Goal: Transaction & Acquisition: Obtain resource

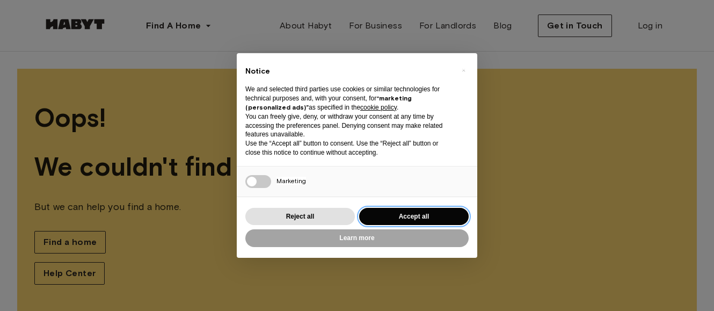
drag, startPoint x: 387, startPoint y: 217, endPoint x: 358, endPoint y: 218, distance: 28.5
click at [386, 217] on button "Accept all" at bounding box center [413, 217] width 109 height 18
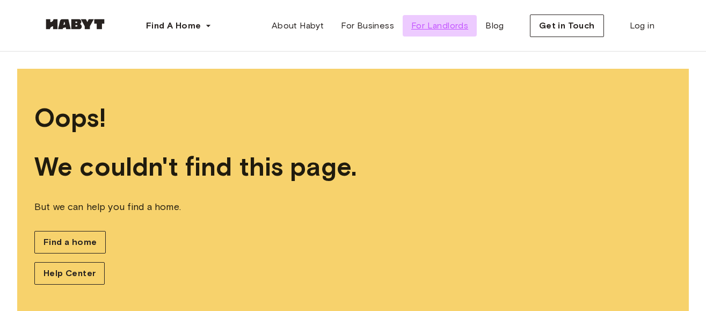
click at [433, 28] on span "For Landlords" at bounding box center [439, 25] width 57 height 13
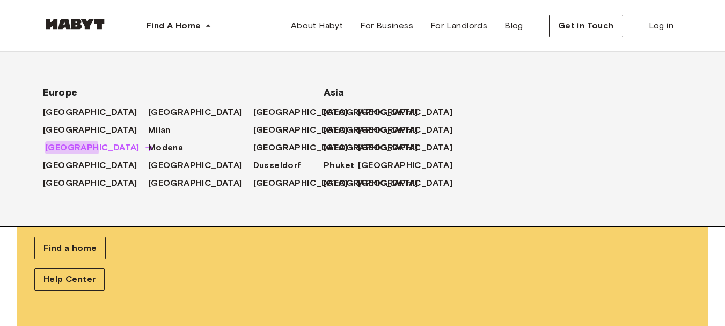
click at [71, 150] on span "Frankfurt" at bounding box center [92, 147] width 94 height 13
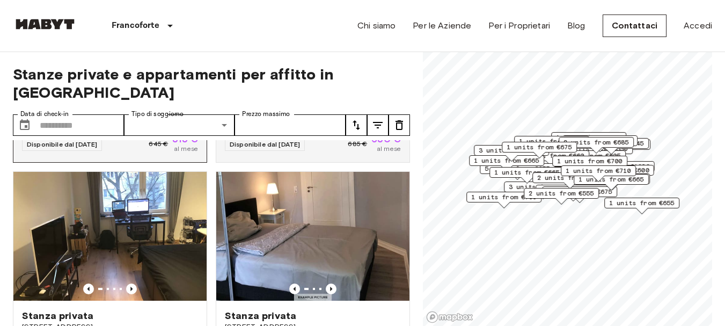
scroll to position [268, 0]
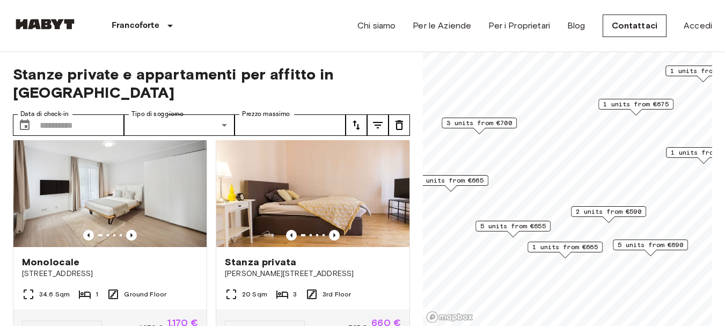
click at [507, 228] on span "5 units from €655" at bounding box center [512, 226] width 65 height 10
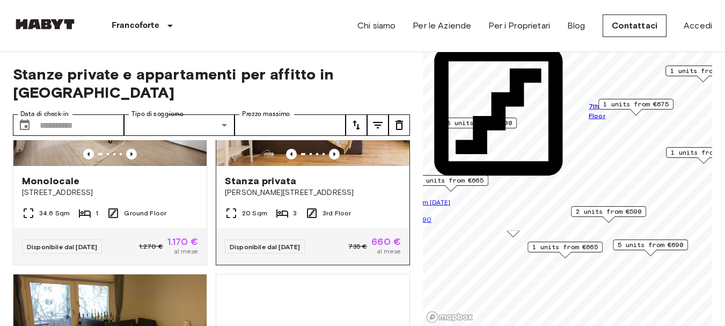
scroll to position [483, 0]
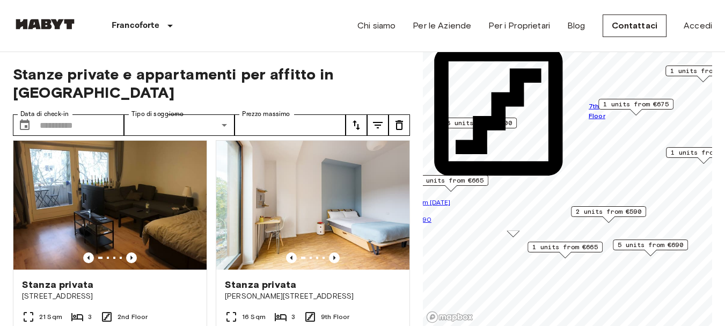
click at [641, 247] on span "5 units from €690" at bounding box center [650, 245] width 65 height 10
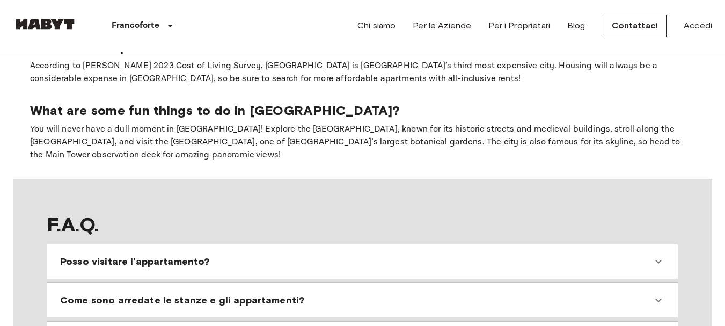
scroll to position [966, 0]
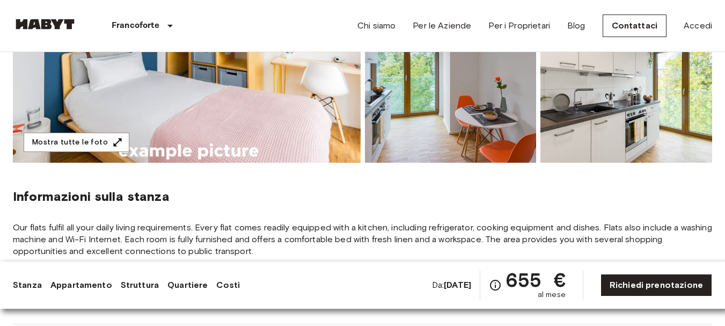
scroll to position [268, 0]
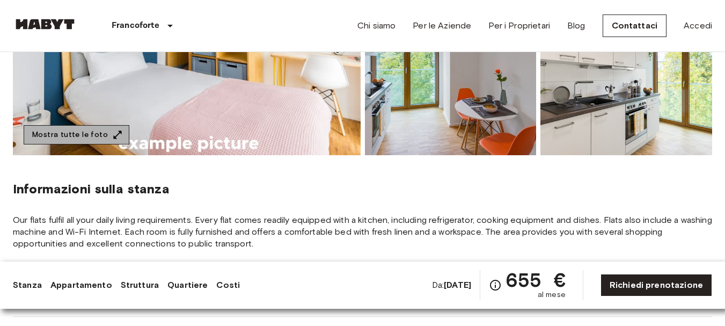
click at [112, 136] on icon "button" at bounding box center [117, 134] width 11 height 11
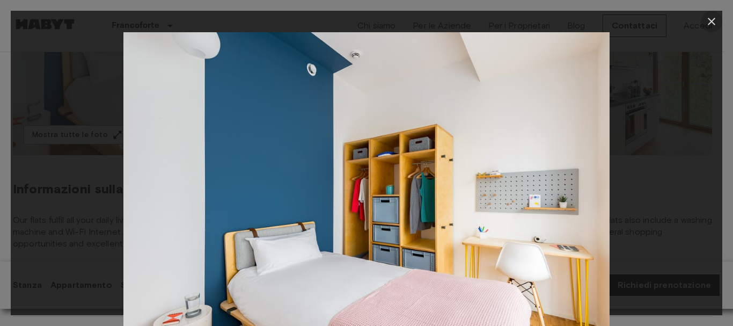
click at [712, 19] on icon "button" at bounding box center [711, 21] width 13 height 13
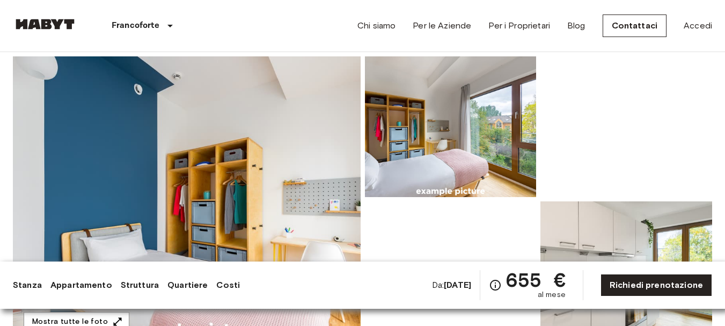
scroll to position [73, 0]
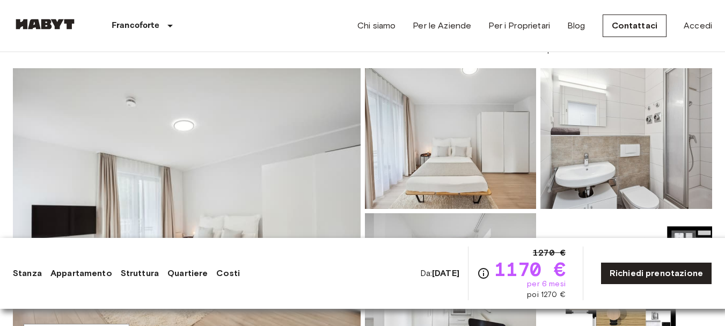
scroll to position [107, 0]
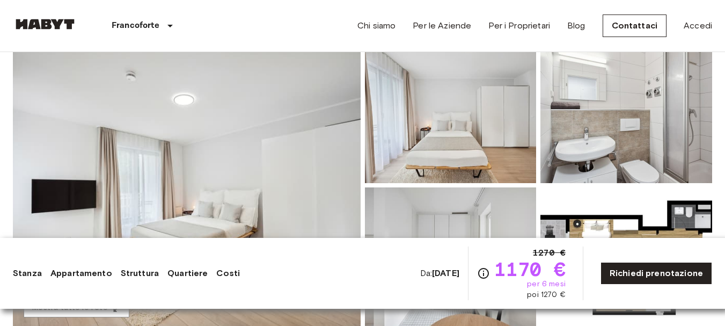
click at [651, 133] on img at bounding box center [626, 112] width 172 height 141
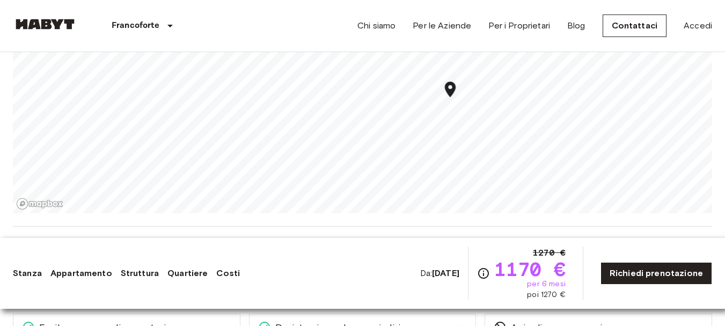
scroll to position [698, 0]
